Goal: Task Accomplishment & Management: Complete application form

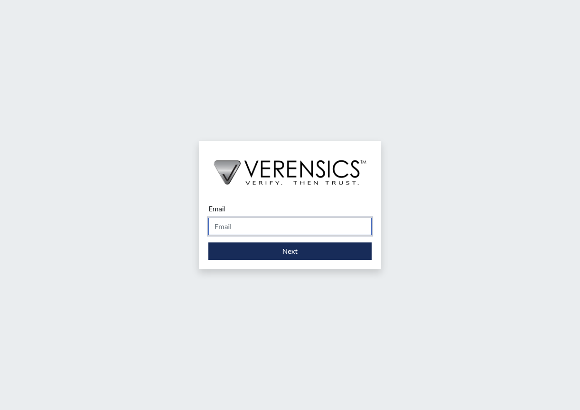
click at [285, 224] on input "Email" at bounding box center [289, 226] width 163 height 17
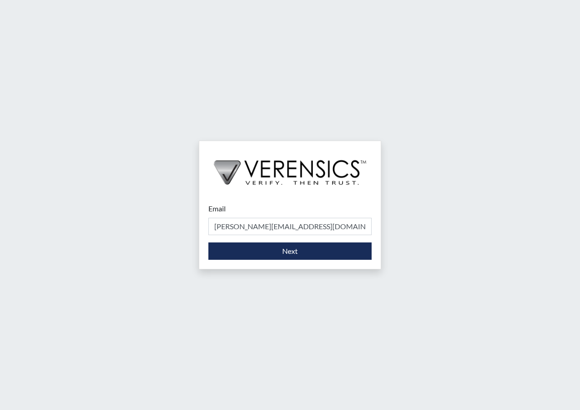
click at [290, 241] on form "Email [PERSON_NAME][EMAIL_ADDRESS][DOMAIN_NAME] Please provide your email addre…" at bounding box center [289, 231] width 163 height 57
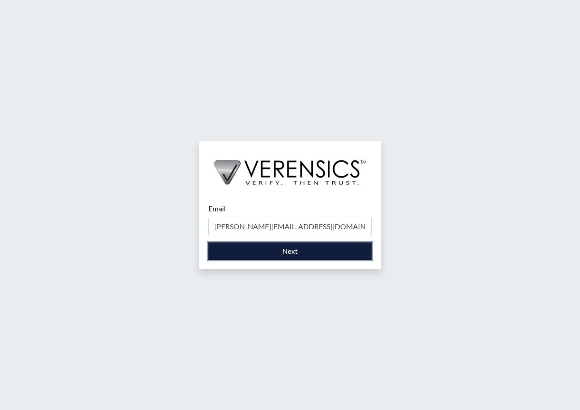
click at [288, 250] on button "Next" at bounding box center [289, 250] width 163 height 17
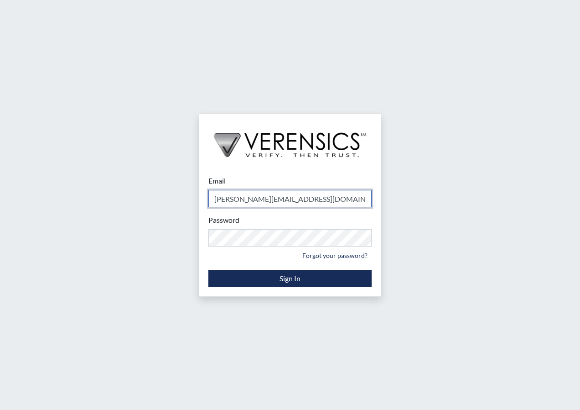
type input "[PERSON_NAME][EMAIL_ADDRESS][PERSON_NAME][DOMAIN_NAME]"
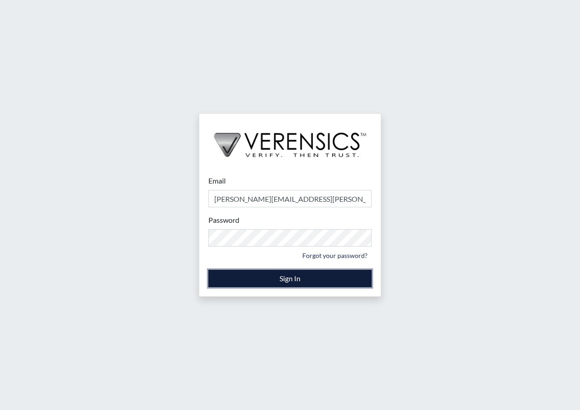
click at [280, 273] on button "Sign In" at bounding box center [289, 278] width 163 height 17
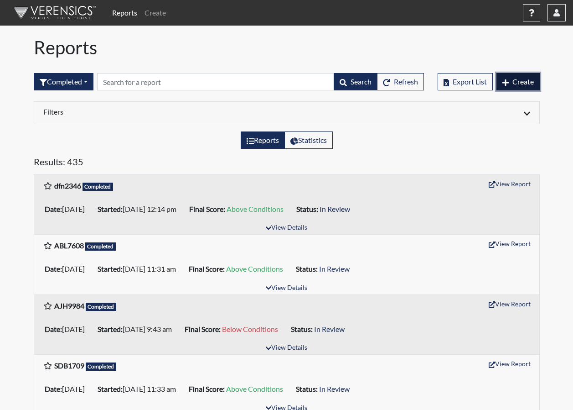
click at [513, 79] on span "Create" at bounding box center [523, 81] width 21 height 9
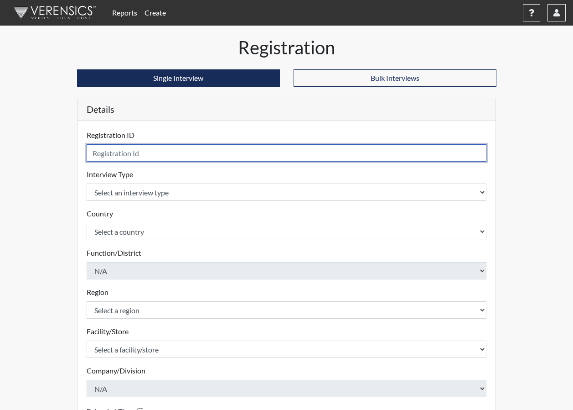
click at [218, 156] on input "text" at bounding box center [287, 152] width 400 height 17
type input "TGA6904"
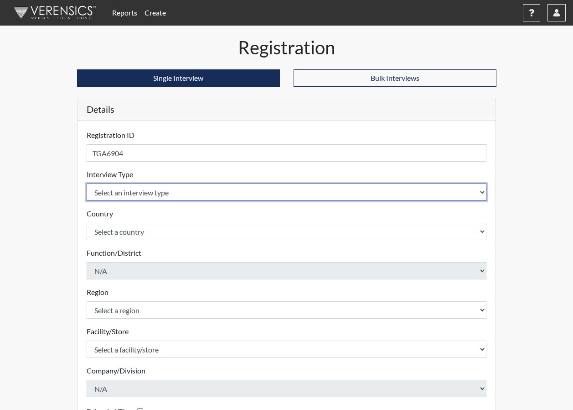
click at [170, 193] on select "Select an interview type Corrections Pre-Employment" at bounding box center [287, 191] width 400 height 17
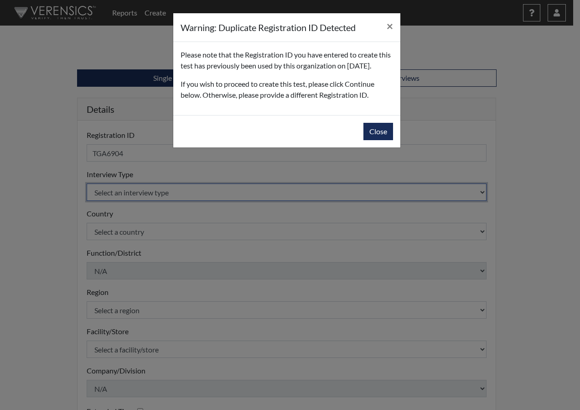
select select "ff733e93-e1bf-11ea-9c9f-0eff0cf7eb8f"
click at [87, 183] on select "Select an interview type Corrections Pre-Employment" at bounding box center [287, 191] width 400 height 17
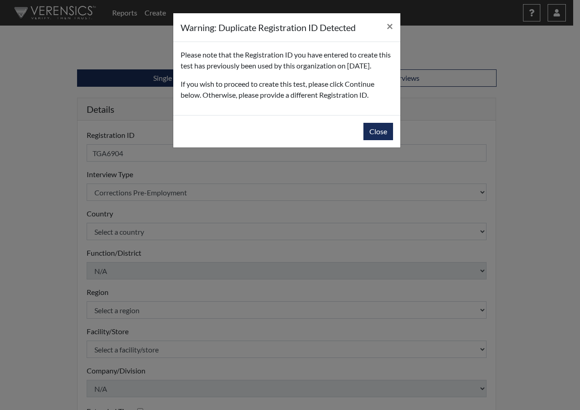
drag, startPoint x: 185, startPoint y: 78, endPoint x: 223, endPoint y: 77, distance: 37.9
click at [223, 71] on p "Please note that the Registration ID you have entered to create this test has p…" at bounding box center [287, 60] width 213 height 22
click at [384, 140] on button "Close" at bounding box center [378, 131] width 30 height 17
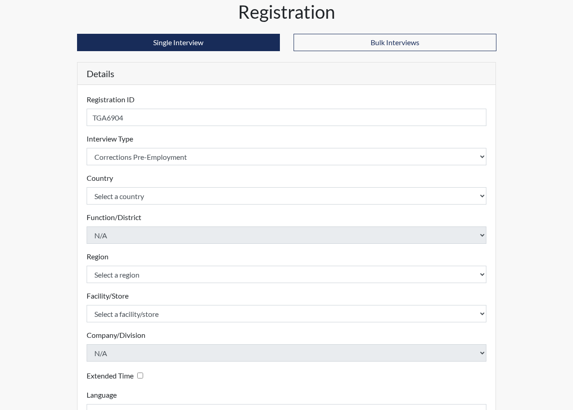
scroll to position [46, 0]
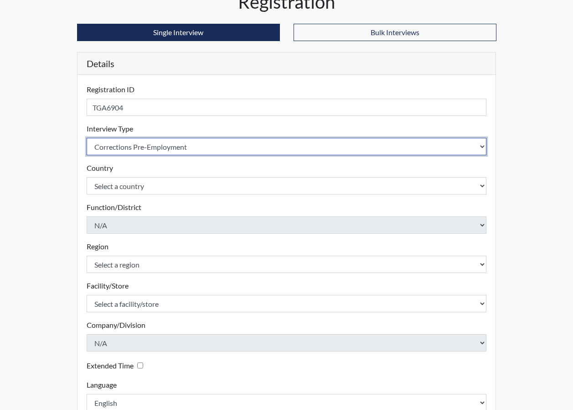
click at [165, 150] on select "Select an interview type Corrections Pre-Employment" at bounding box center [287, 146] width 400 height 17
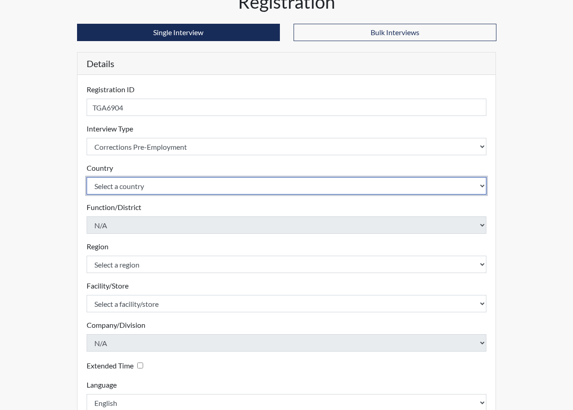
click at [159, 182] on select "Select a country [GEOGRAPHIC_DATA] [GEOGRAPHIC_DATA]" at bounding box center [287, 185] width 400 height 17
select select "united-states-of-[GEOGRAPHIC_DATA]"
click at [87, 177] on select "Select a country [GEOGRAPHIC_DATA] [GEOGRAPHIC_DATA]" at bounding box center [287, 185] width 400 height 17
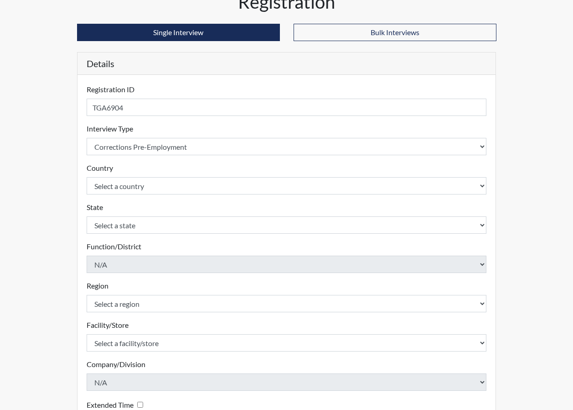
click at [52, 190] on div "Registration Single Interview Bulk Interviews Details Registration ID TGA6904 P…" at bounding box center [287, 249] width 520 height 516
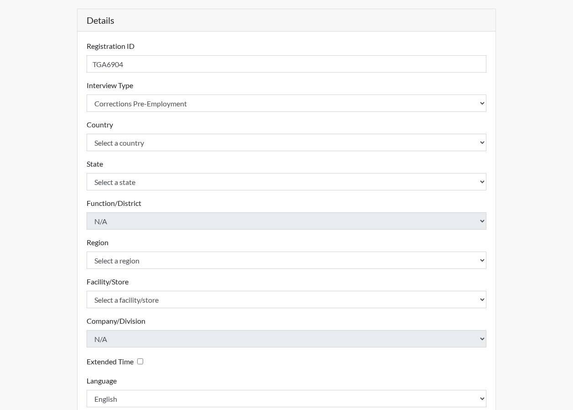
scroll to position [91, 0]
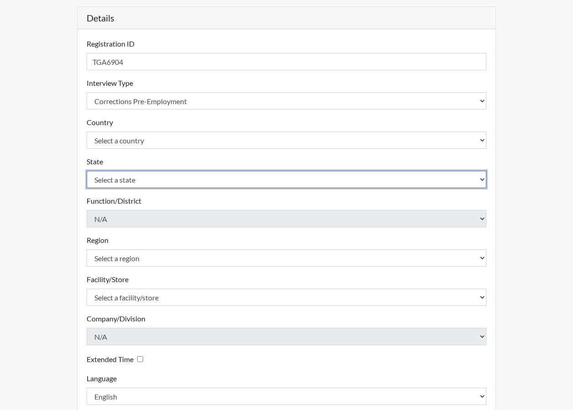
click at [134, 181] on select "Select a state [US_STATE] [US_STATE] [US_STATE] [US_STATE] [US_STATE] [US_STATE…" at bounding box center [287, 179] width 400 height 17
select select "GA"
click at [87, 171] on select "Select a state [US_STATE] [US_STATE] [US_STATE] [US_STATE] [US_STATE] [US_STATE…" at bounding box center [287, 179] width 400 height 17
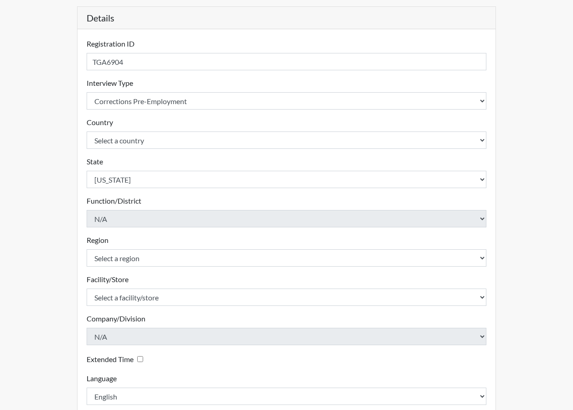
click at [57, 220] on div "Registration Single Interview Bulk Interviews Details Registration ID TGA6904 P…" at bounding box center [287, 203] width 520 height 516
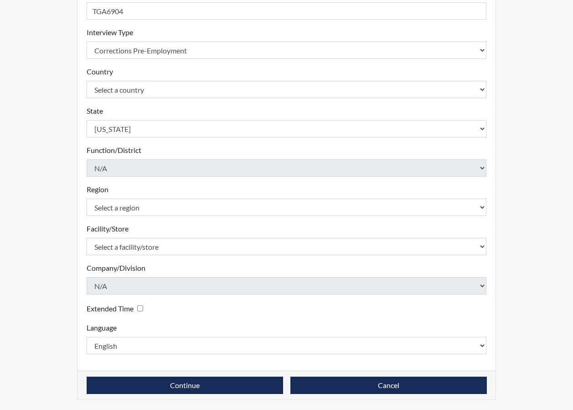
scroll to position [143, 0]
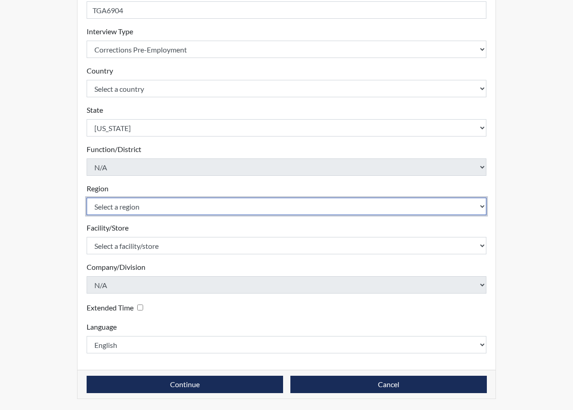
click at [130, 209] on select "Select a region [GEOGRAPHIC_DATA]" at bounding box center [287, 205] width 400 height 17
select select "8bdab1f8-09d2-48bf-ae6d-f2dae3084107"
click at [87, 197] on select "Select a region [GEOGRAPHIC_DATA]" at bounding box center [287, 205] width 400 height 17
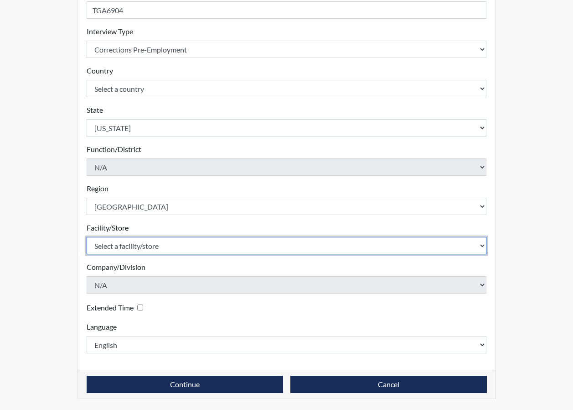
click at [151, 245] on select "Select a facility/store [PERSON_NAME]" at bounding box center [287, 245] width 400 height 17
select select "bcfceb28-1b88-452b-bb93-1e952c28694e"
click at [87, 237] on select "Select a facility/store [PERSON_NAME]" at bounding box center [287, 245] width 400 height 17
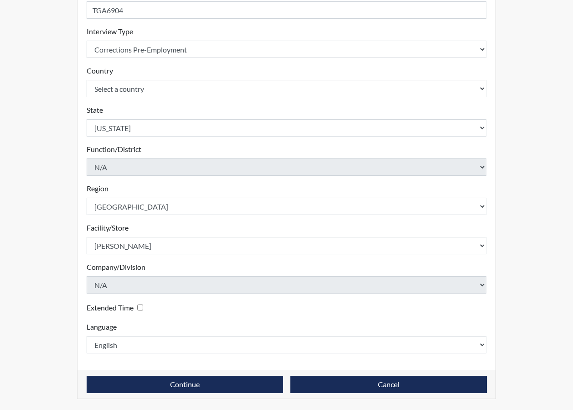
click at [80, 263] on div "Registration ID TGA6904 Please provide a registration ID. Interview Type Select…" at bounding box center [287, 174] width 419 height 392
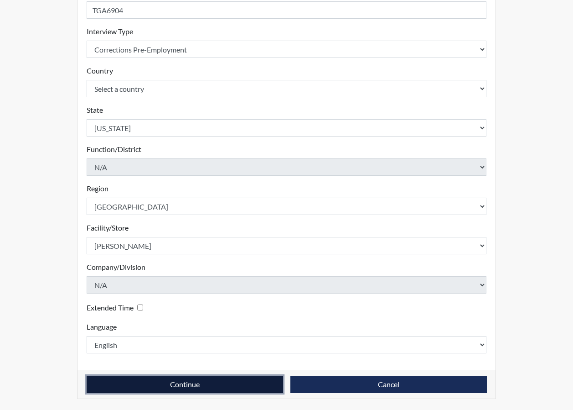
click at [181, 383] on button "Continue" at bounding box center [185, 383] width 197 height 17
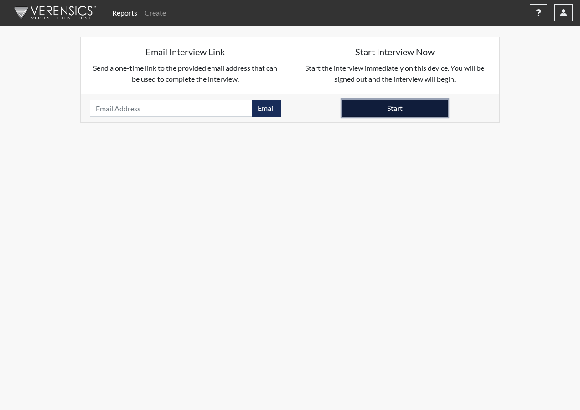
click at [400, 115] on button "Start" at bounding box center [395, 107] width 106 height 17
